Goal: Task Accomplishment & Management: Use online tool/utility

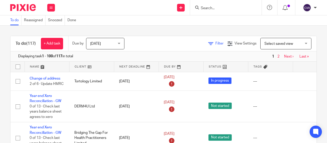
click at [215, 42] on span "Filter" at bounding box center [219, 44] width 8 height 4
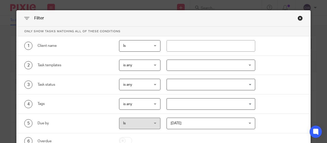
click at [209, 69] on div at bounding box center [211, 65] width 89 height 11
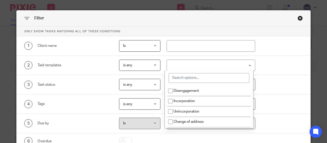
click at [210, 76] on input "search" at bounding box center [209, 78] width 81 height 10
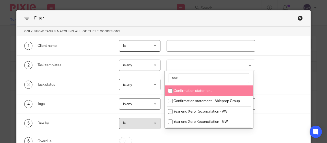
type input "con"
click at [216, 89] on li "Confirmation statement" at bounding box center [209, 90] width 88 height 10
checkbox input "true"
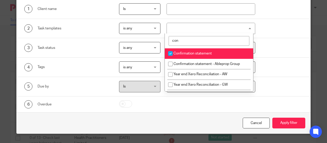
scroll to position [37, 0]
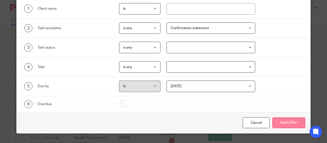
click at [289, 122] on button "Apply filter" at bounding box center [288, 122] width 33 height 11
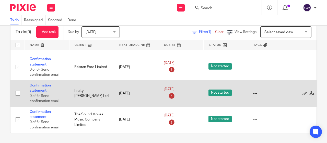
scroll to position [106, 0]
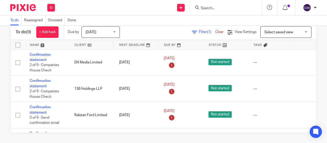
click at [193, 21] on div "To do Reassigned Snoozed Done" at bounding box center [163, 20] width 327 height 10
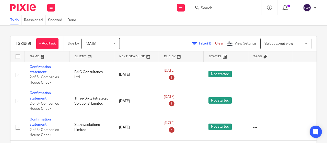
click at [215, 11] on div at bounding box center [226, 7] width 72 height 15
click at [213, 8] on input "Search" at bounding box center [223, 8] width 46 height 5
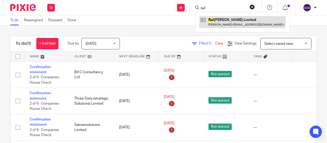
type input "ral"
click at [239, 17] on link at bounding box center [242, 22] width 86 height 12
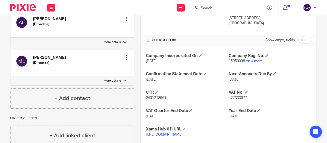
scroll to position [102, 0]
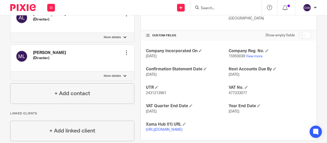
click at [237, 55] on span "15950038" at bounding box center [237, 56] width 16 height 4
copy p "15950038"
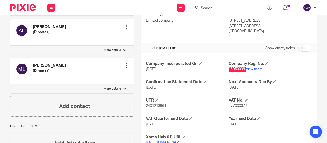
scroll to position [114, 0]
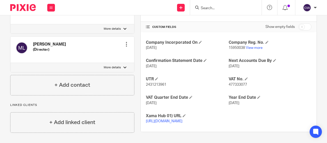
click at [217, 8] on input "Search" at bounding box center [223, 8] width 46 height 5
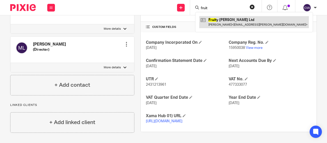
type input "fruit"
click at [223, 24] on link at bounding box center [254, 22] width 110 height 12
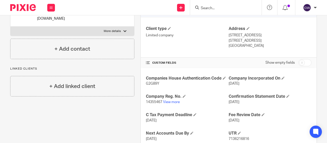
scroll to position [77, 0]
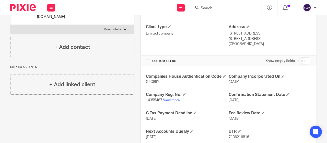
click at [150, 98] on span "14355467" at bounding box center [154, 100] width 16 height 4
copy p "14355467"
click at [204, 8] on input "Search" at bounding box center [223, 8] width 46 height 5
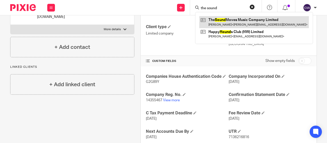
type input "the sound"
click at [213, 18] on link at bounding box center [254, 22] width 110 height 12
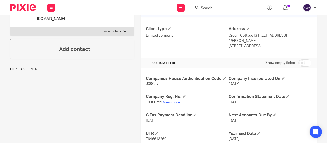
scroll to position [77, 0]
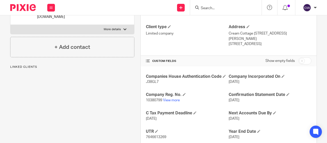
click at [155, 98] on span "10380799" at bounding box center [154, 100] width 16 height 4
copy p "10380799"
click at [216, 8] on input "Search" at bounding box center [223, 8] width 46 height 5
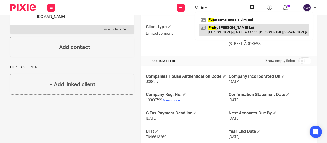
type input "frut"
click at [263, 29] on link at bounding box center [254, 30] width 110 height 12
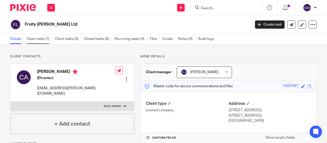
click at [35, 38] on link "Open tasks (1)" at bounding box center [40, 39] width 26 height 10
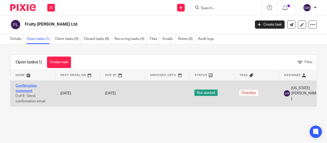
click at [30, 87] on link "Confirmation statement" at bounding box center [26, 88] width 21 height 9
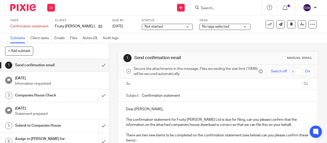
click at [147, 87] on input "text" at bounding box center [217, 84] width 165 height 6
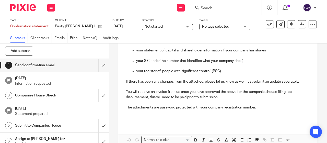
scroll to position [207, 0]
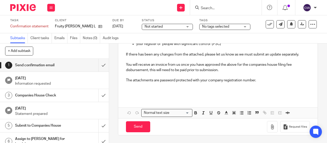
click at [257, 124] on div "Send You have unsaved changes Request files" at bounding box center [217, 126] width 199 height 17
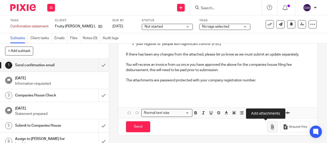
click at [270, 127] on icon "button" at bounding box center [272, 126] width 5 height 5
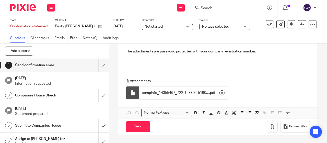
scroll to position [236, 0]
click at [142, 126] on input "Send" at bounding box center [138, 126] width 24 height 11
type input "Sent"
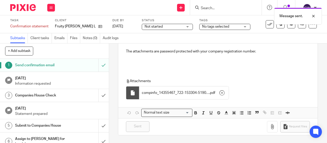
click at [205, 10] on div "Message sent." at bounding box center [243, 14] width 158 height 19
click at [205, 6] on div "Message sent." at bounding box center [243, 14] width 158 height 19
click at [312, 15] on div at bounding box center [310, 16] width 14 height 6
click at [204, 8] on input "Search" at bounding box center [223, 8] width 46 height 5
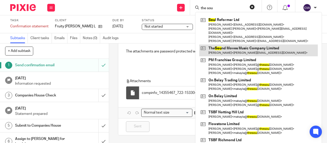
type input "the sou"
click at [225, 47] on link at bounding box center [258, 50] width 119 height 12
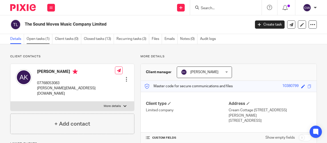
click at [40, 39] on link "Open tasks (1)" at bounding box center [40, 39] width 26 height 10
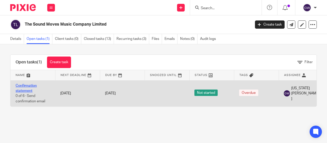
click at [31, 87] on link "Confirmation statement" at bounding box center [26, 88] width 21 height 9
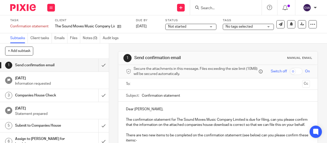
click at [154, 88] on ul at bounding box center [218, 84] width 168 height 8
click at [158, 83] on ul at bounding box center [218, 84] width 168 height 8
click at [153, 83] on ul at bounding box center [218, 84] width 168 height 8
click at [158, 87] on input "text" at bounding box center [217, 84] width 165 height 6
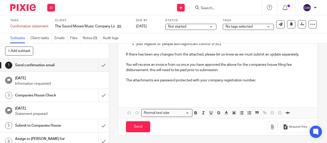
scroll to position [212, 0]
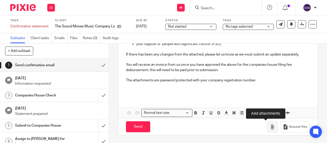
click at [267, 130] on button "button" at bounding box center [272, 126] width 11 height 11
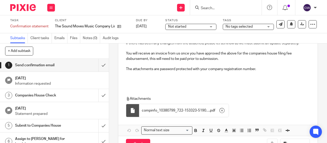
scroll to position [241, 0]
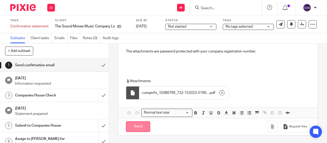
click at [147, 123] on input "Send" at bounding box center [138, 126] width 24 height 11
type input "Sent"
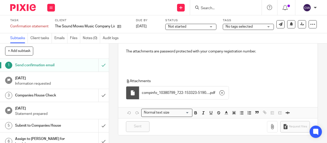
click at [195, 86] on div "Attachments compinfo_10380799_722-153323-51907857_1 . pdf" at bounding box center [217, 90] width 183 height 24
click at [203, 49] on p at bounding box center [218, 46] width 184 height 5
